Goal: Information Seeking & Learning: Learn about a topic

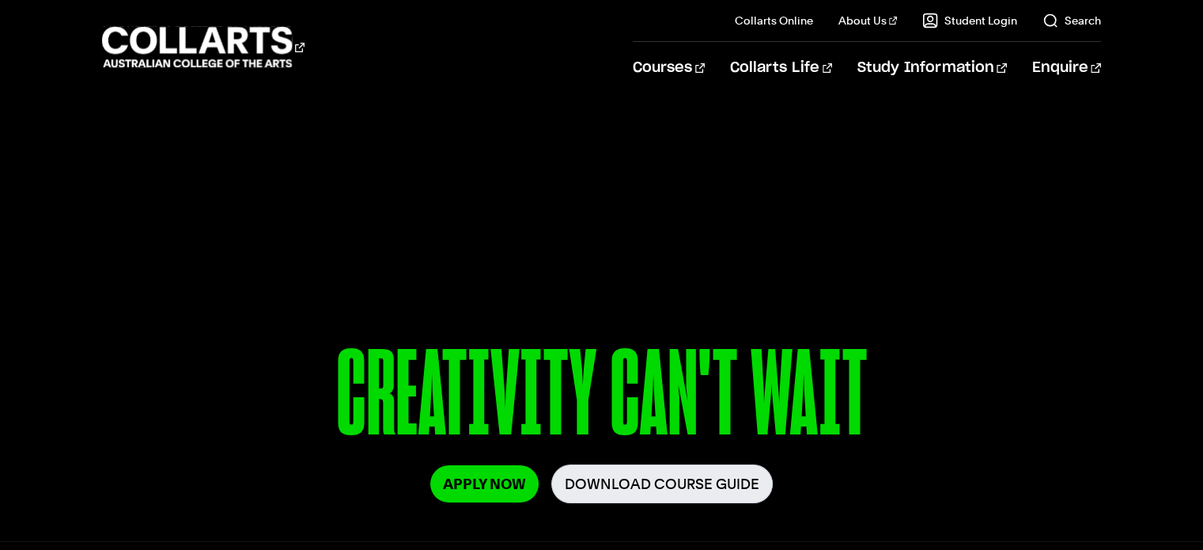
scroll to position [28, 0]
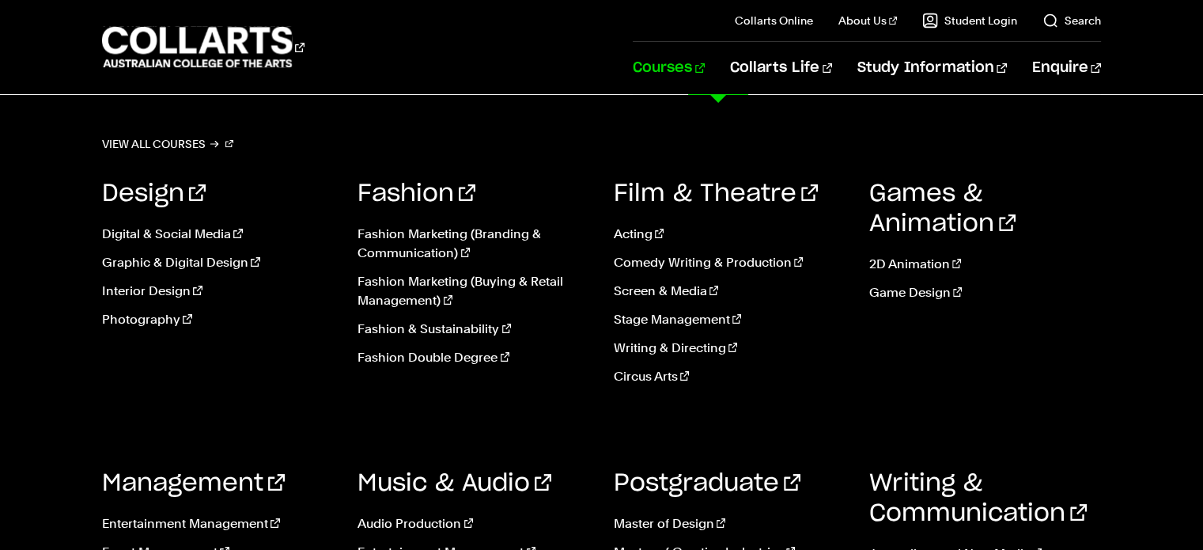
click at [705, 70] on link "Courses" at bounding box center [669, 68] width 72 height 52
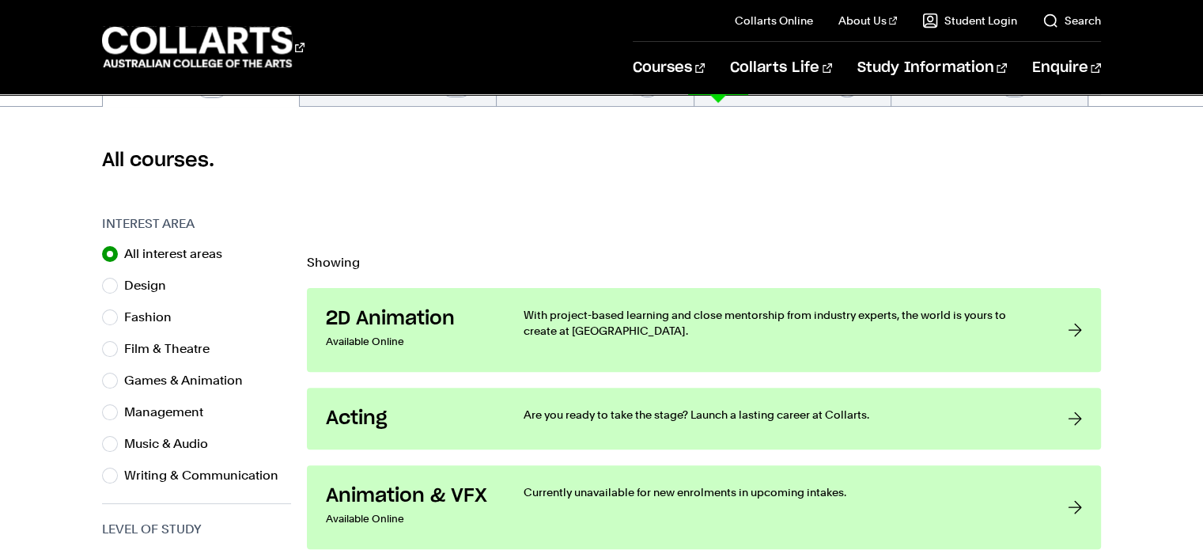
scroll to position [389, 0]
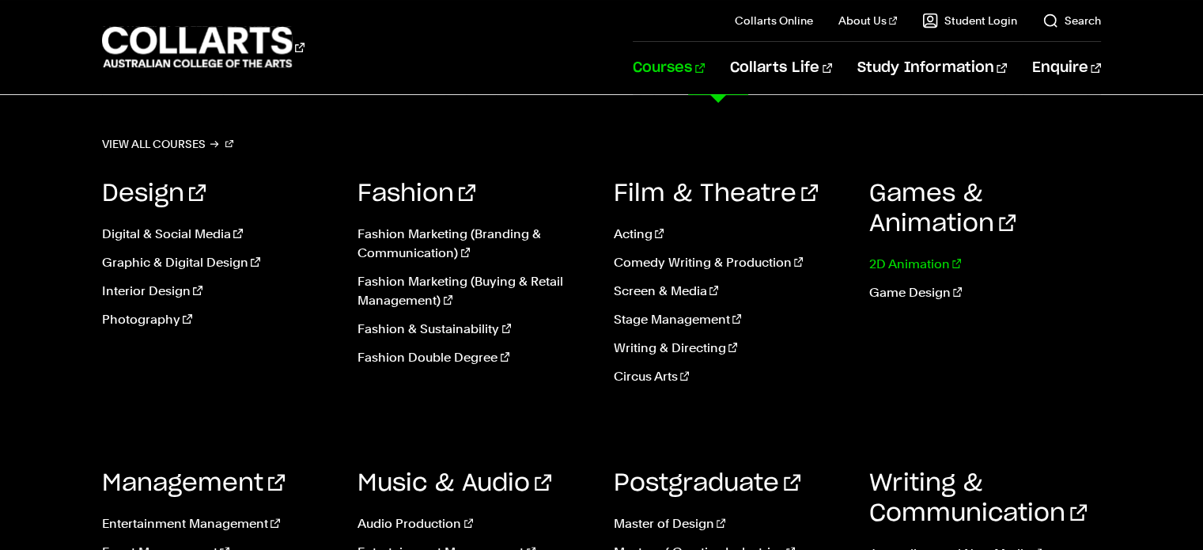
click at [918, 258] on link "2D Animation" at bounding box center [985, 264] width 232 height 19
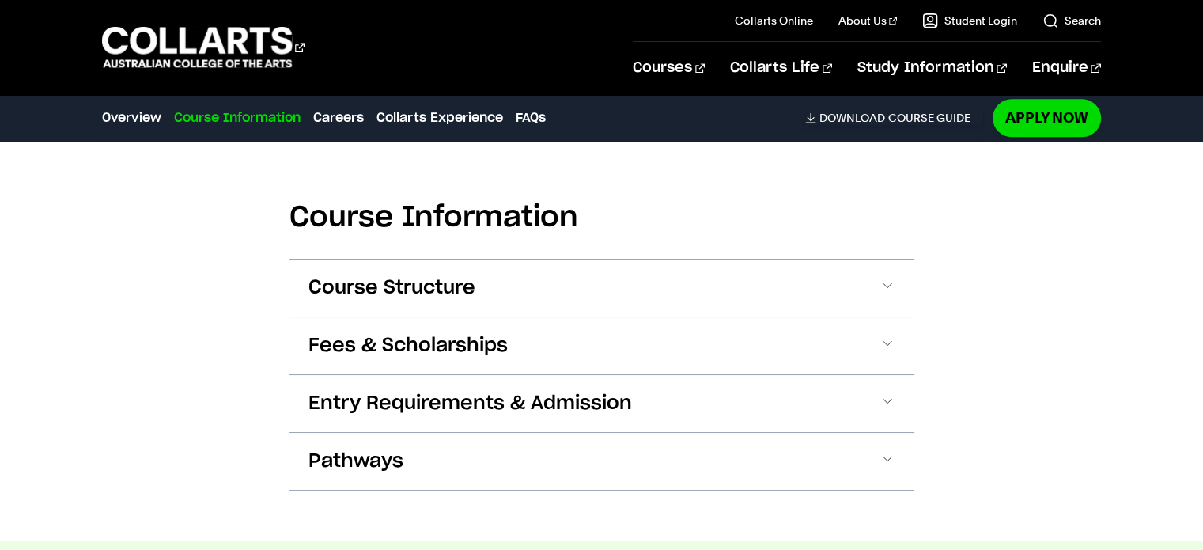
scroll to position [1544, 0]
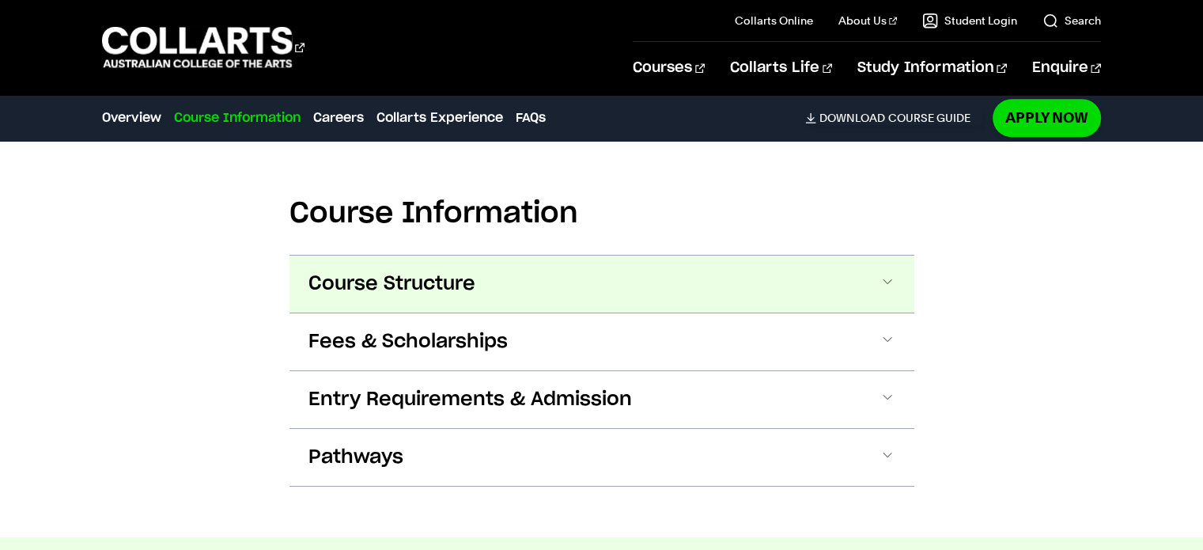
click at [845, 305] on button "Course Structure" at bounding box center [601, 283] width 625 height 57
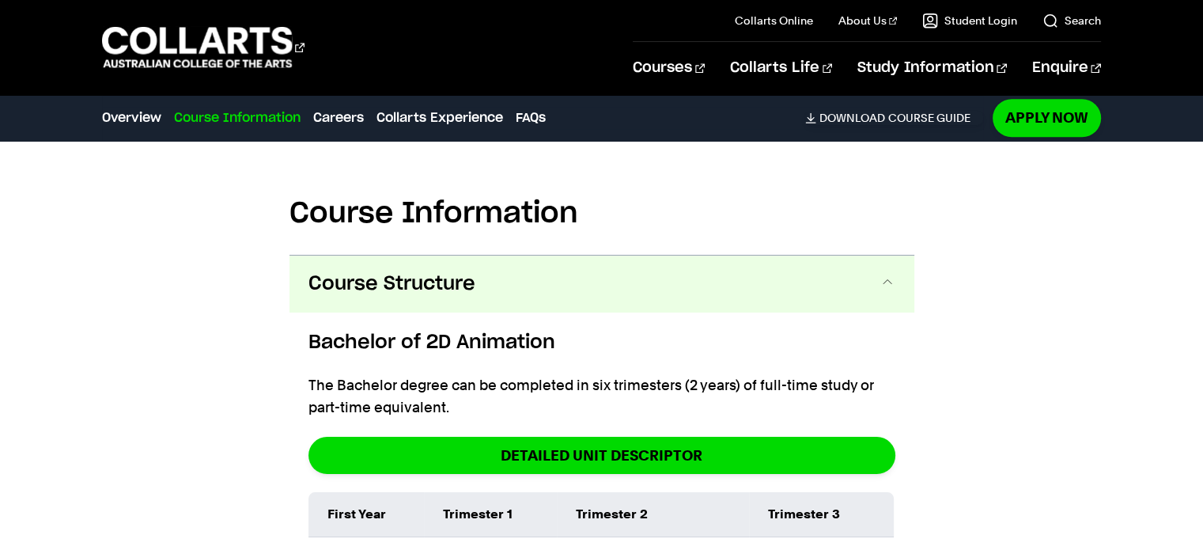
scroll to position [1655, 0]
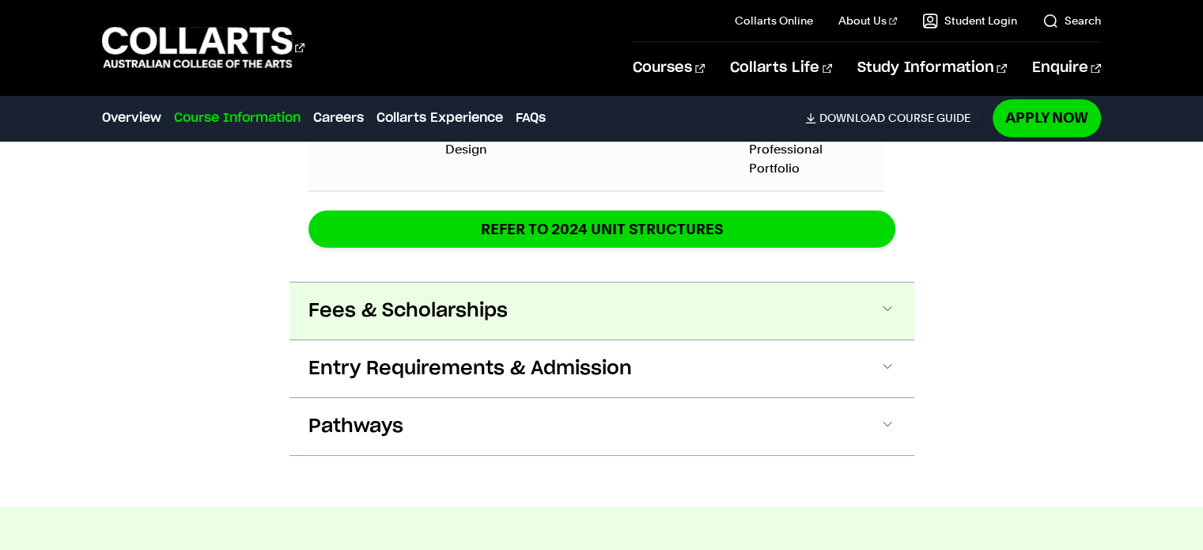
click at [863, 292] on button "Fees & Scholarships" at bounding box center [601, 310] width 625 height 57
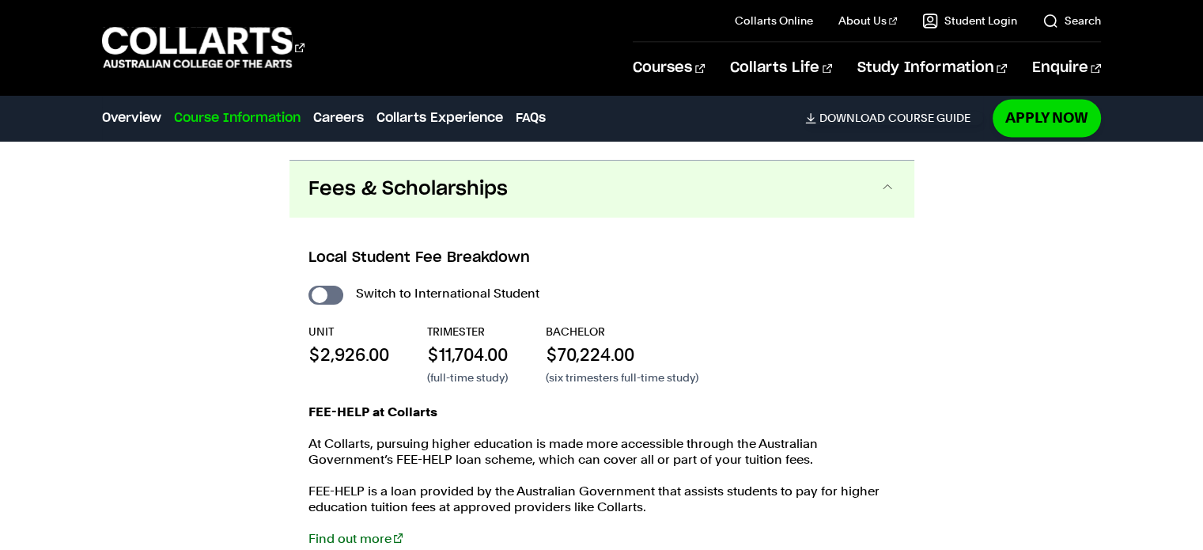
scroll to position [2870, 0]
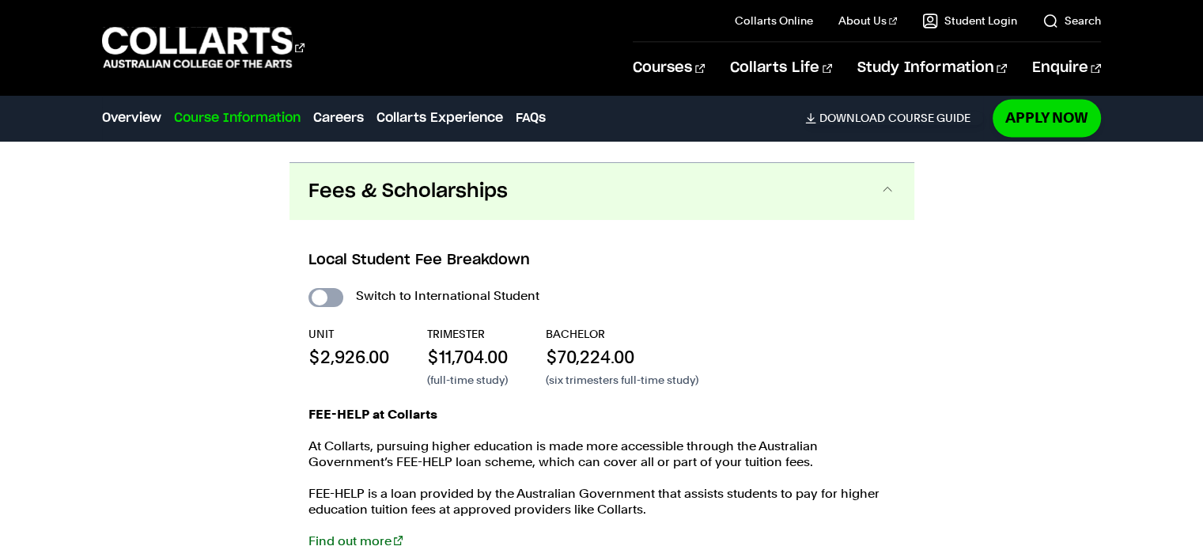
click at [338, 288] on input "International Student" at bounding box center [325, 297] width 35 height 19
checkbox input "true"
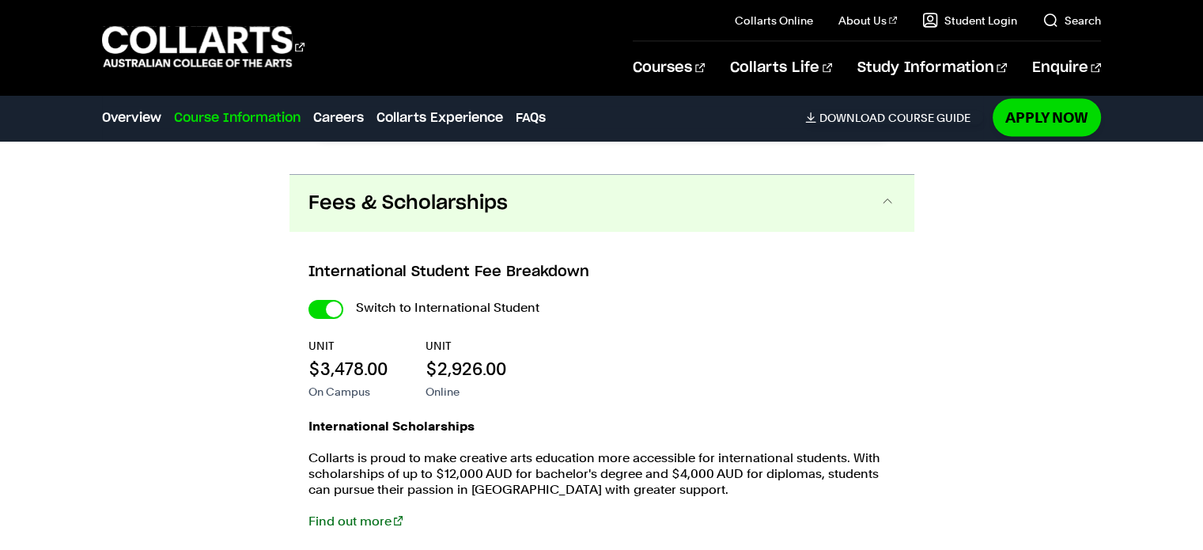
scroll to position [3177, 0]
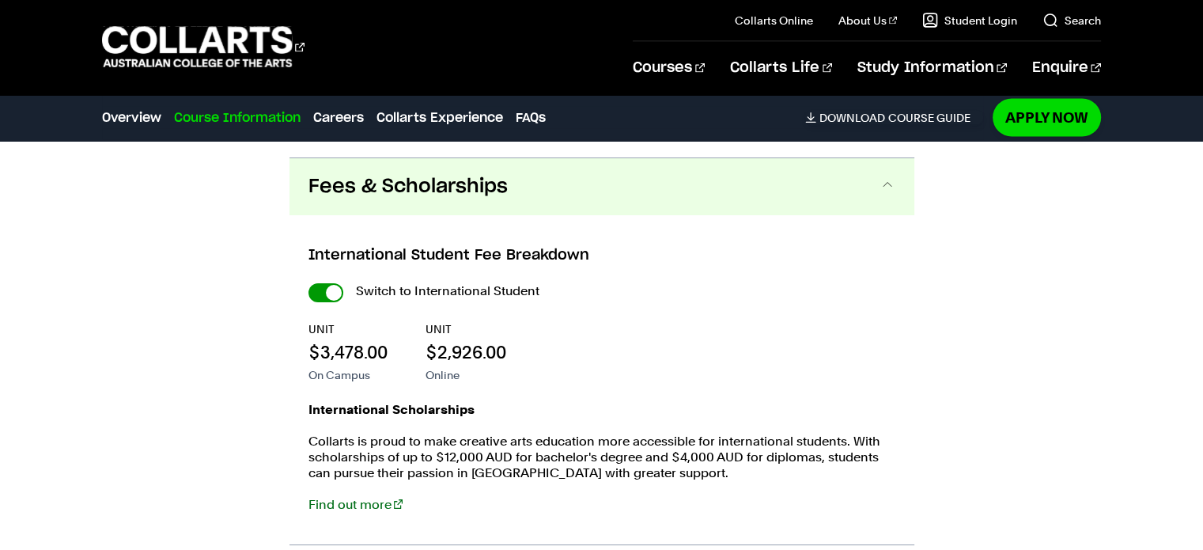
click at [313, 286] on input "International Student" at bounding box center [325, 292] width 35 height 19
checkbox input "false"
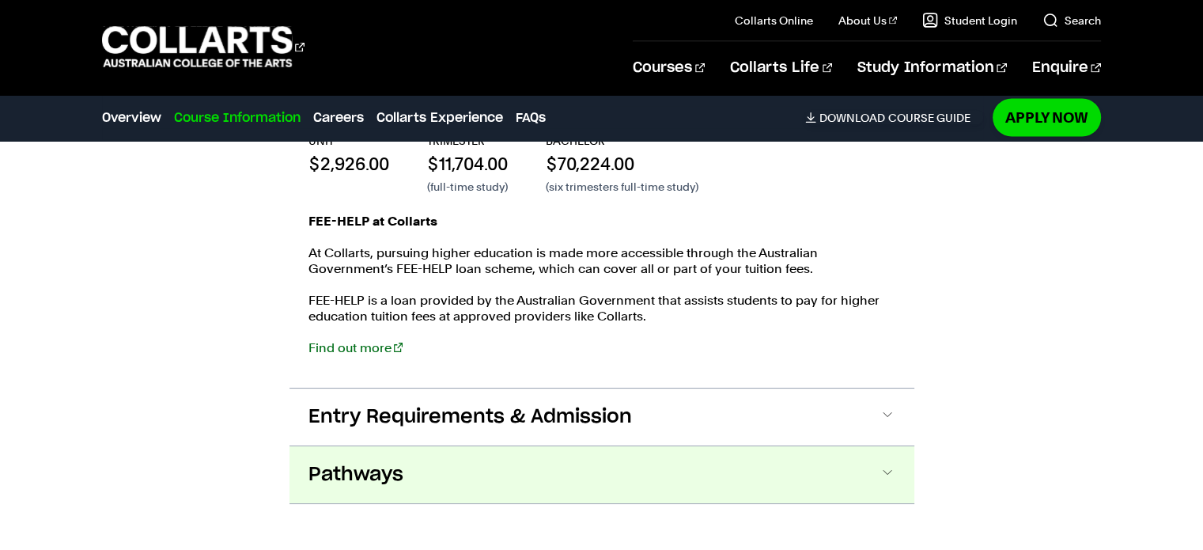
scroll to position [3063, 0]
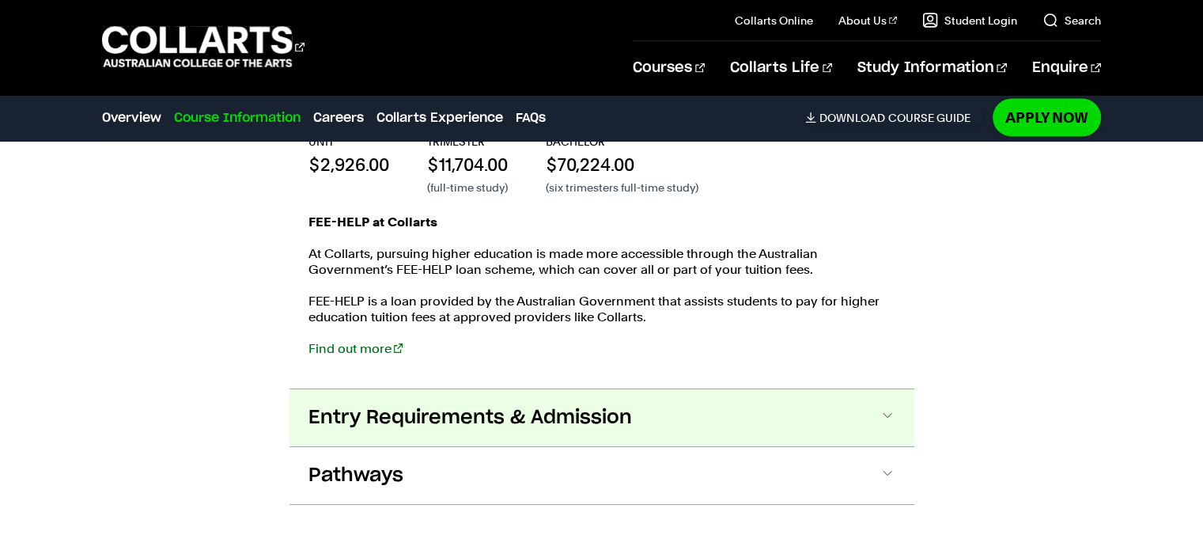
click at [770, 398] on button "Entry Requirements & Admission" at bounding box center [601, 417] width 625 height 57
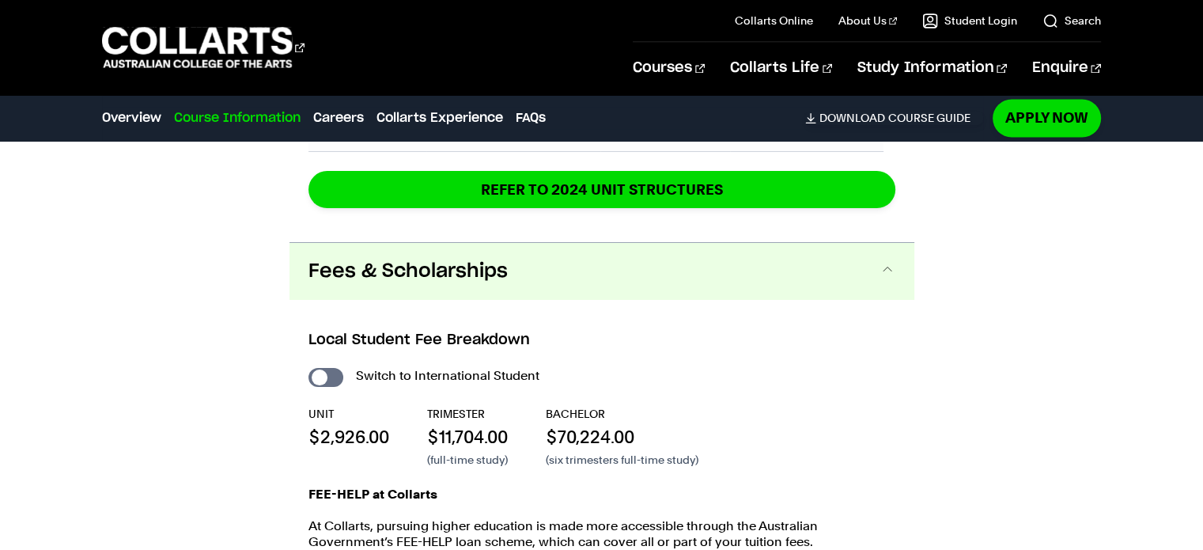
scroll to position [2964, 0]
